Goal: Communication & Community: Share content

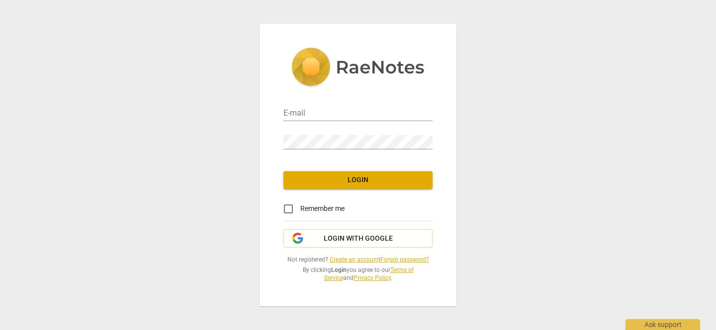
type input "[EMAIL_ADDRESS][DOMAIN_NAME]"
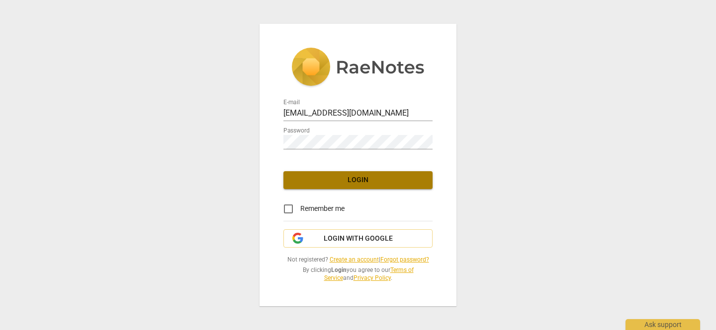
click at [367, 178] on span "Login" at bounding box center [357, 180] width 133 height 10
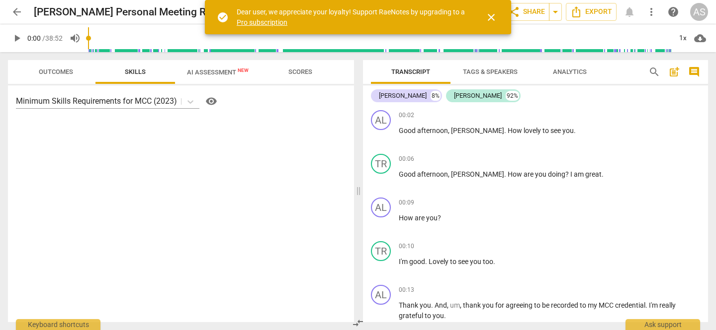
click at [490, 16] on span "close" at bounding box center [491, 17] width 12 height 12
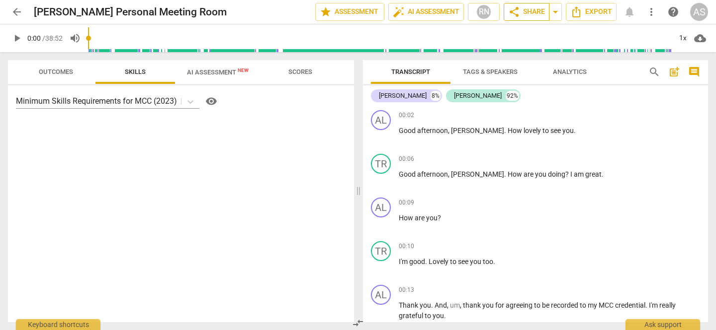
click at [528, 11] on span "share Share" at bounding box center [526, 12] width 37 height 12
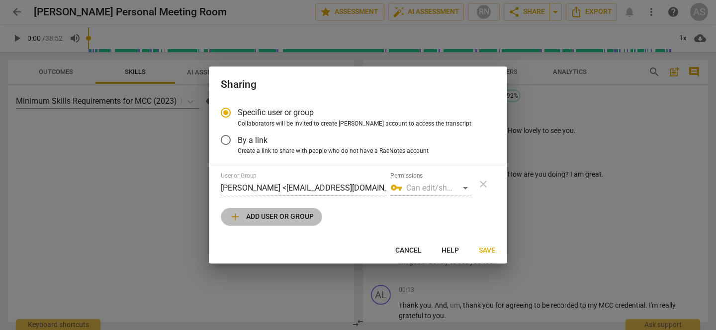
click at [303, 212] on span "add Add user or group" at bounding box center [271, 217] width 84 height 12
radio input "false"
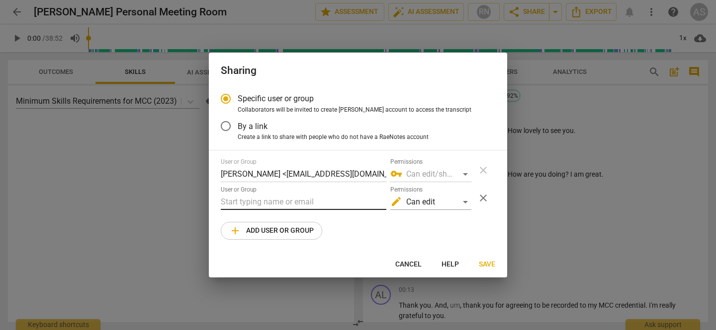
click at [312, 200] on input "text" at bounding box center [303, 202] width 165 height 16
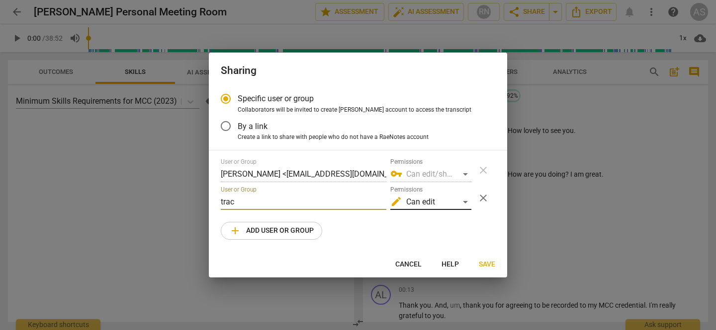
type input "trac"
click at [463, 202] on div "edit Can edit" at bounding box center [430, 202] width 81 height 16
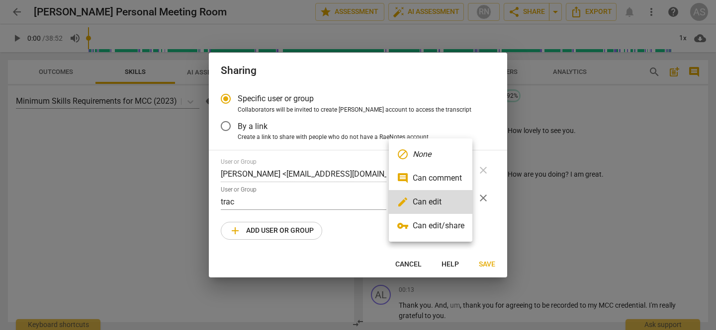
click at [448, 181] on li "comment Can comment" at bounding box center [430, 178] width 83 height 24
radio input "false"
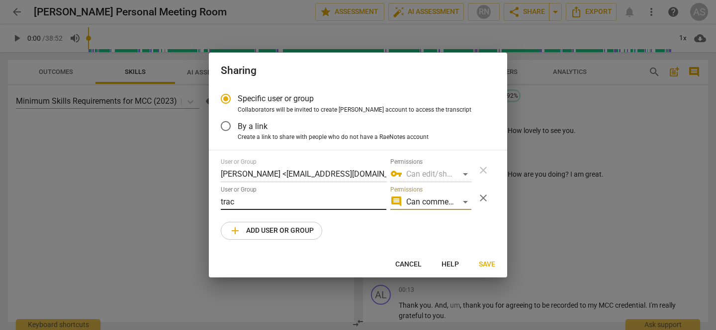
click at [269, 199] on input "trac" at bounding box center [303, 202] width 165 height 16
type input "t"
paste input "[PERSON_NAME][EMAIL_ADDRESS][DOMAIN_NAME]"
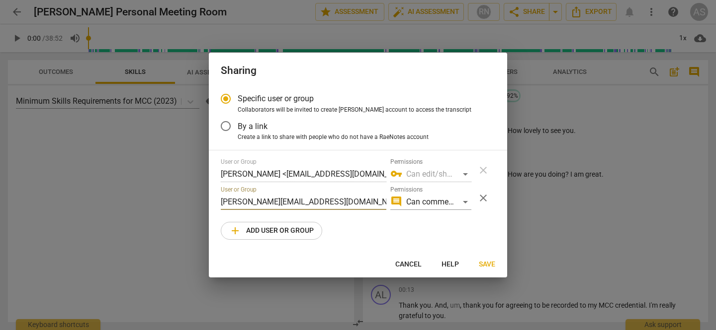
type input "[PERSON_NAME][EMAIL_ADDRESS][DOMAIN_NAME]"
click at [290, 232] on span "add Add user or group" at bounding box center [271, 231] width 84 height 12
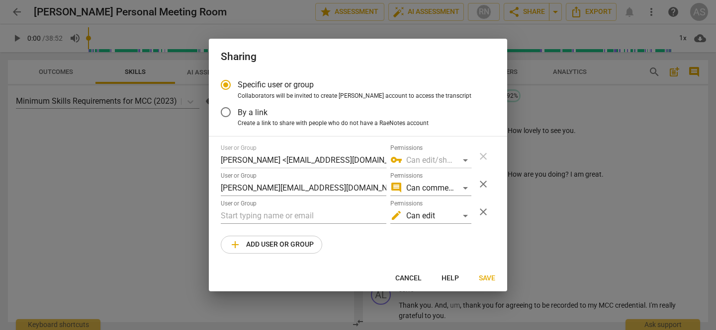
click at [485, 277] on span "Save" at bounding box center [487, 279] width 16 height 10
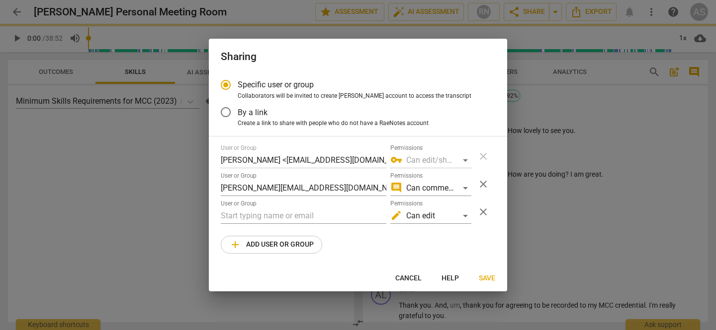
radio input "false"
type input "[PERSON_NAME] <[PERSON_NAME][EMAIL_ADDRESS][DOMAIN_NAME]>"
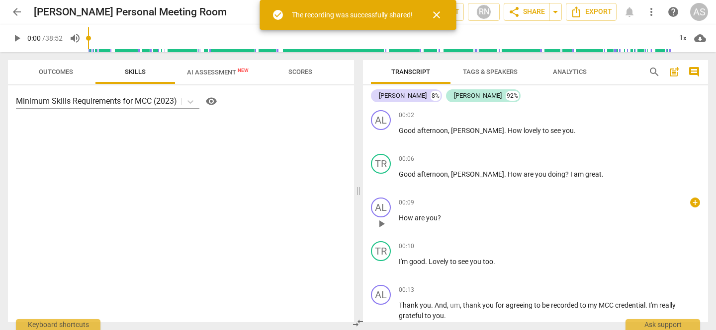
scroll to position [2, 0]
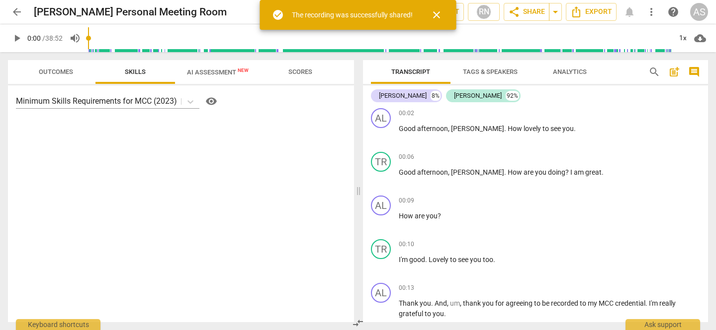
click at [434, 13] on span "close" at bounding box center [436, 15] width 12 height 12
